Goal: Task Accomplishment & Management: Use online tool/utility

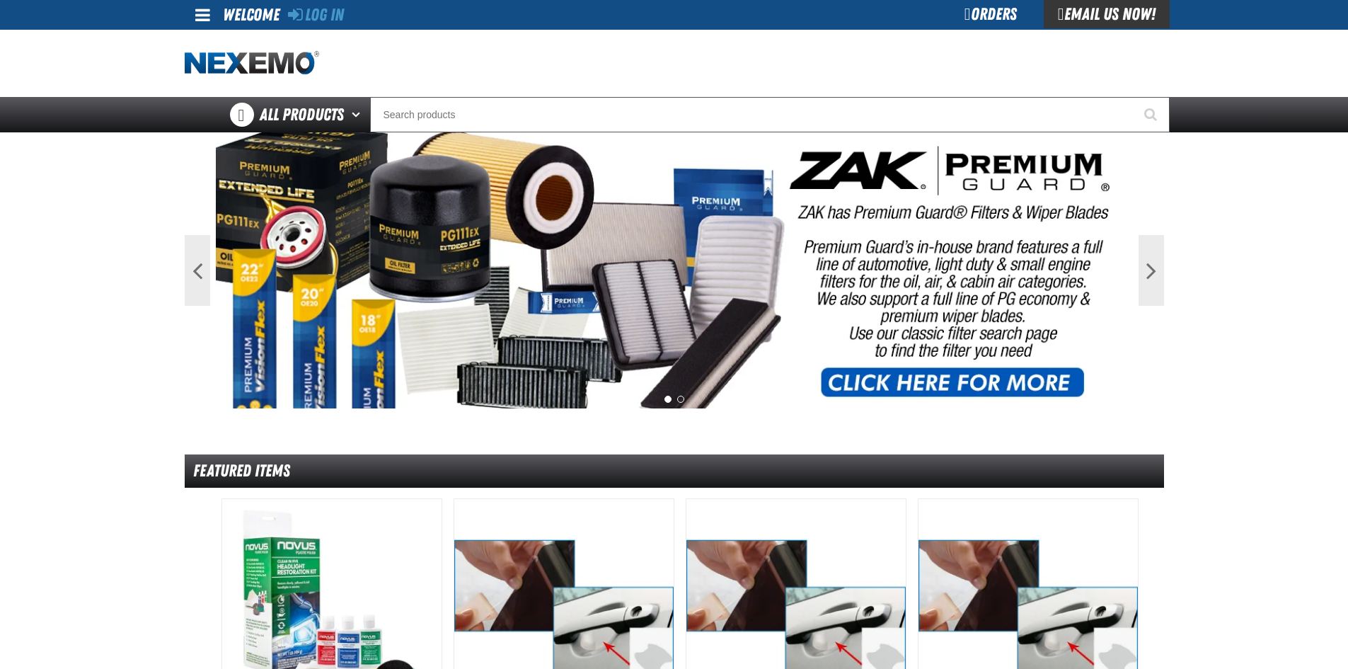
click at [986, 9] on div "Orders" at bounding box center [990, 14] width 106 height 28
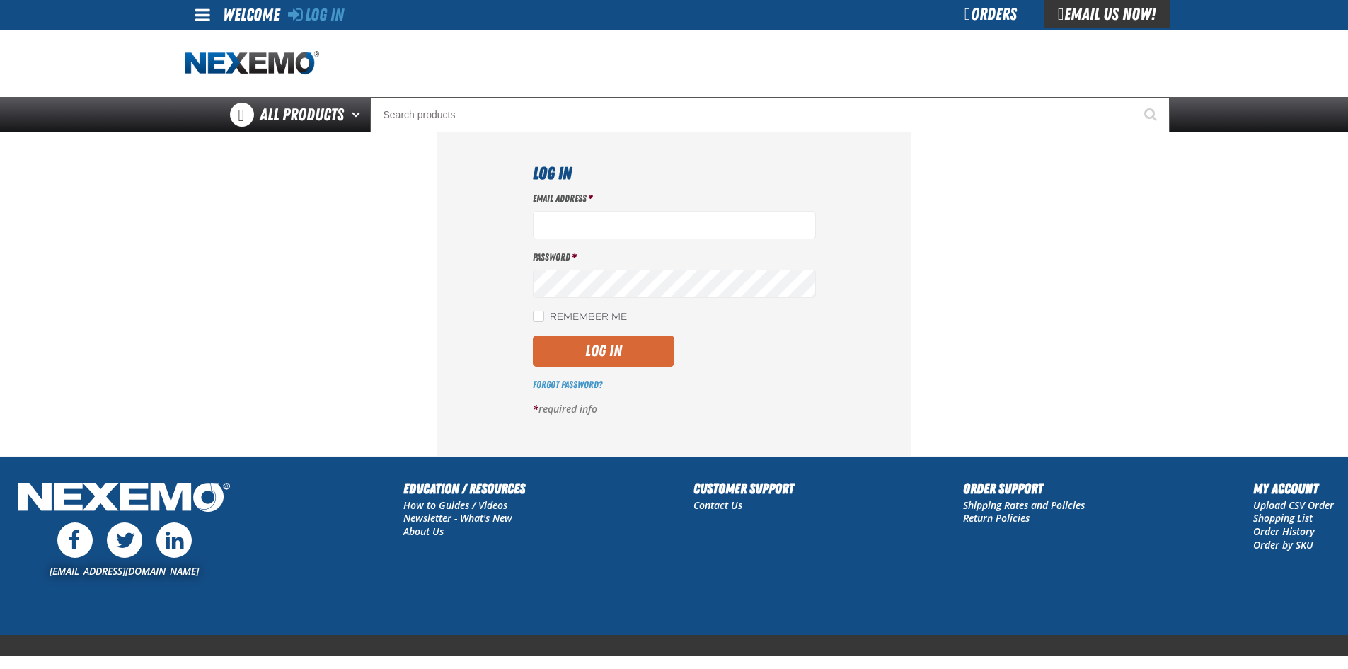
type input "[EMAIL_ADDRESS][DOMAIN_NAME]"
click at [574, 339] on div "Email Address * [EMAIL_ADDRESS][DOMAIN_NAME] Password * Remember Me Log In" at bounding box center [674, 309] width 283 height 235
click at [574, 339] on button "Log In" at bounding box center [603, 350] width 141 height 31
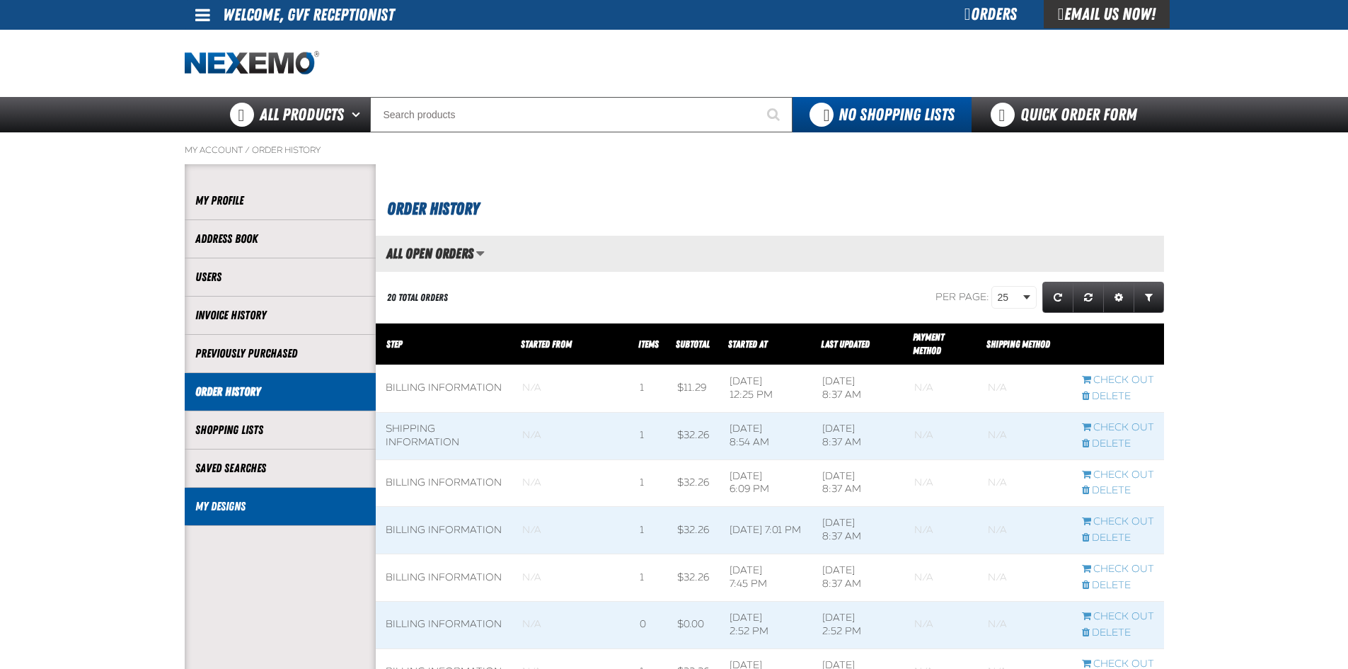
scroll to position [1, 1]
click at [298, 502] on link "My Designs" at bounding box center [280, 506] width 170 height 16
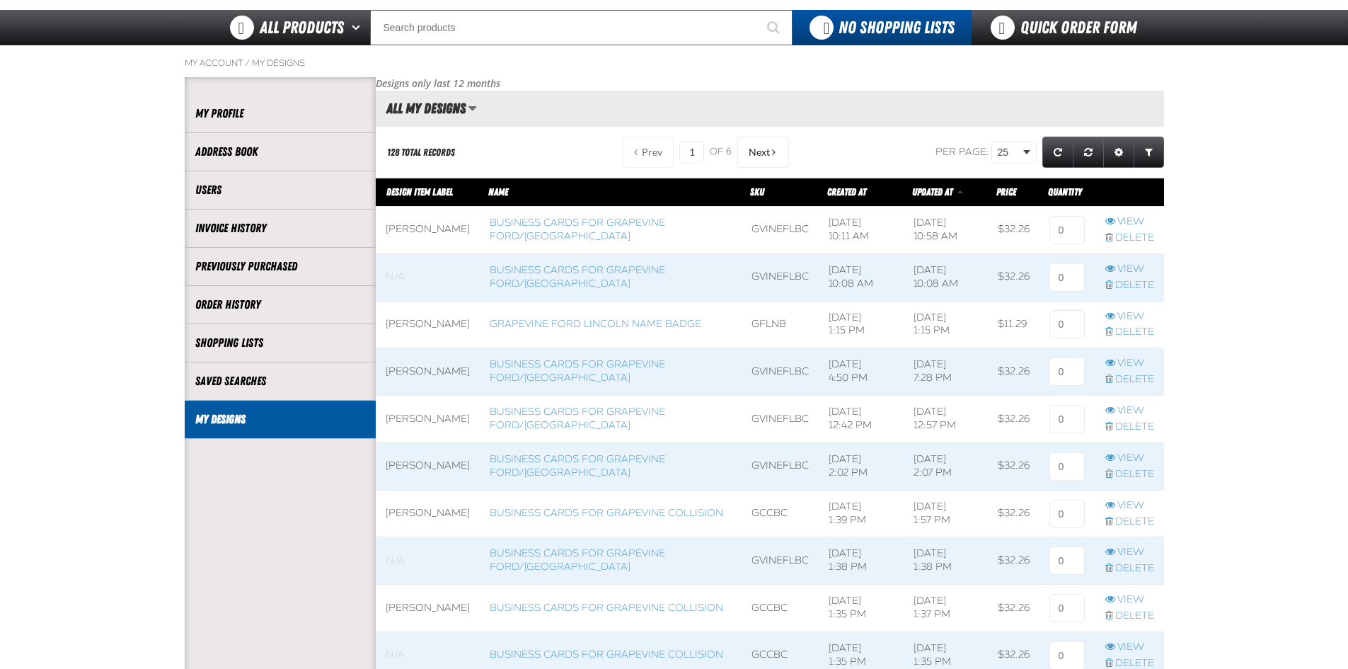
scroll to position [71, 0]
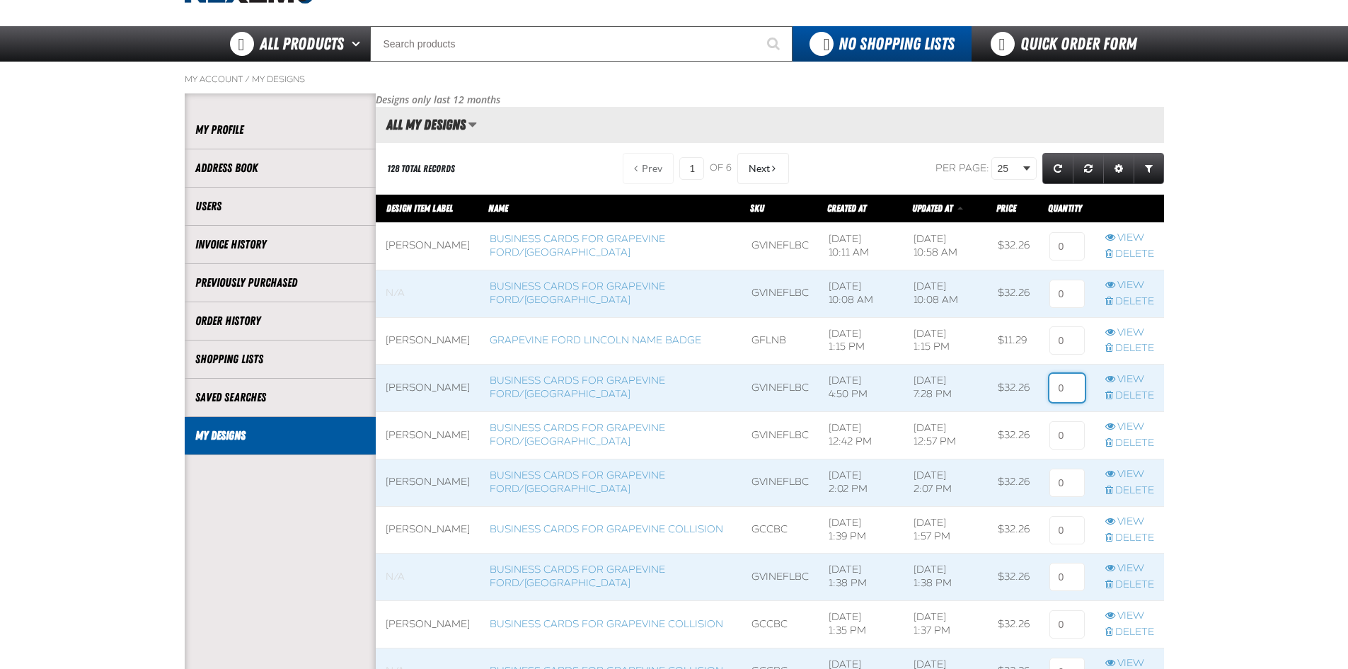
click at [1061, 391] on input at bounding box center [1066, 388] width 35 height 28
